Goal: Check status: Check status

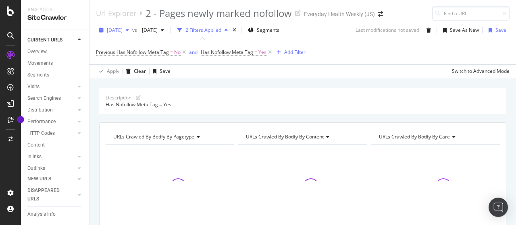
click at [123, 31] on span "[DATE]" at bounding box center [115, 30] width 16 height 7
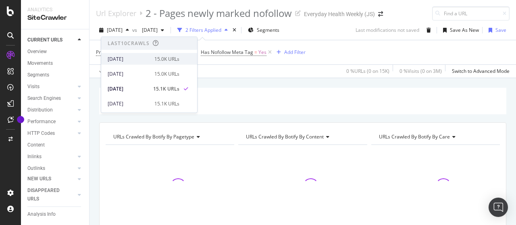
click at [134, 58] on div "[DATE]" at bounding box center [129, 58] width 42 height 7
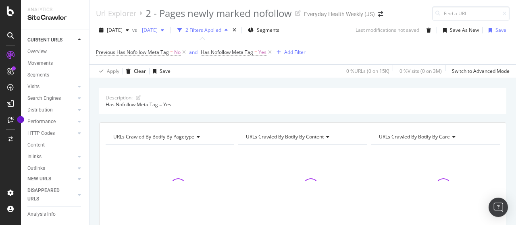
click at [158, 33] on span "[DATE]" at bounding box center [148, 30] width 19 height 7
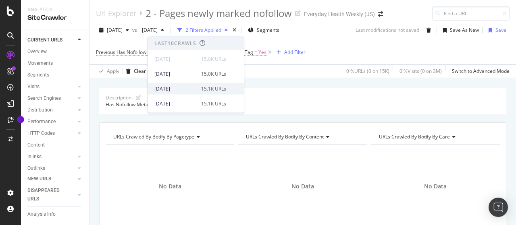
click at [194, 90] on div "[DATE] 15.1K URLs" at bounding box center [190, 88] width 72 height 7
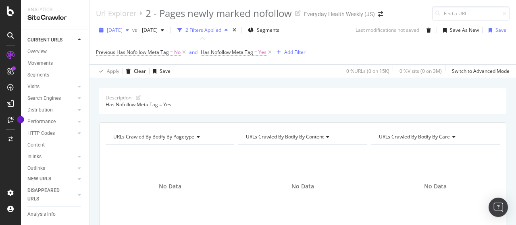
click at [123, 31] on span "[DATE]" at bounding box center [115, 30] width 16 height 7
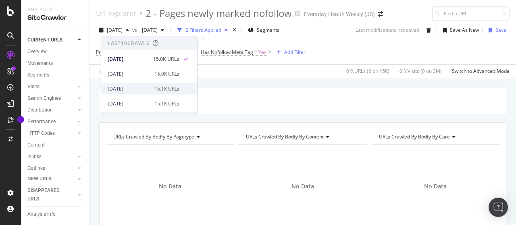
click at [146, 86] on div "[DATE]" at bounding box center [129, 88] width 42 height 7
